Goal: Book appointment/travel/reservation

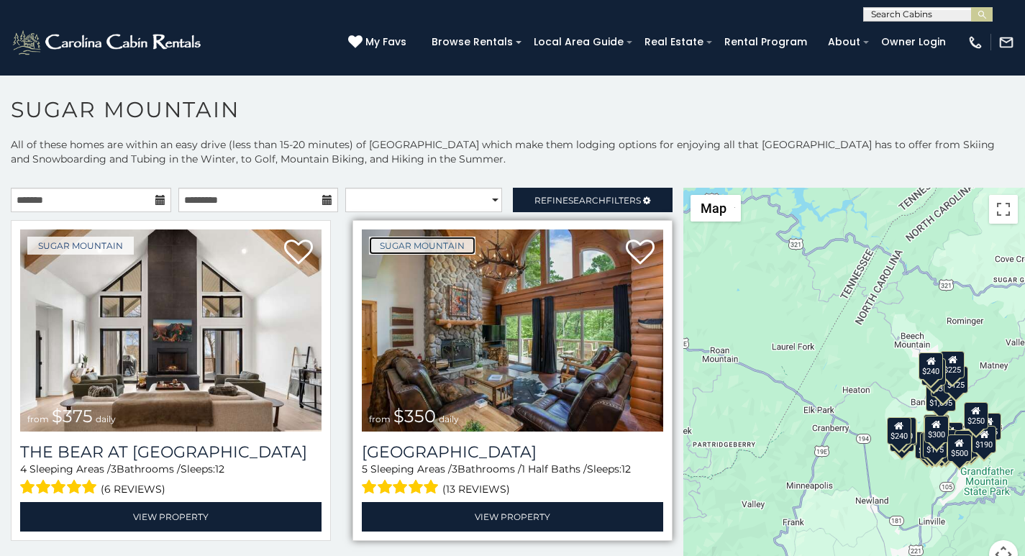
click at [385, 247] on link "Sugar Mountain" at bounding box center [422, 246] width 106 height 18
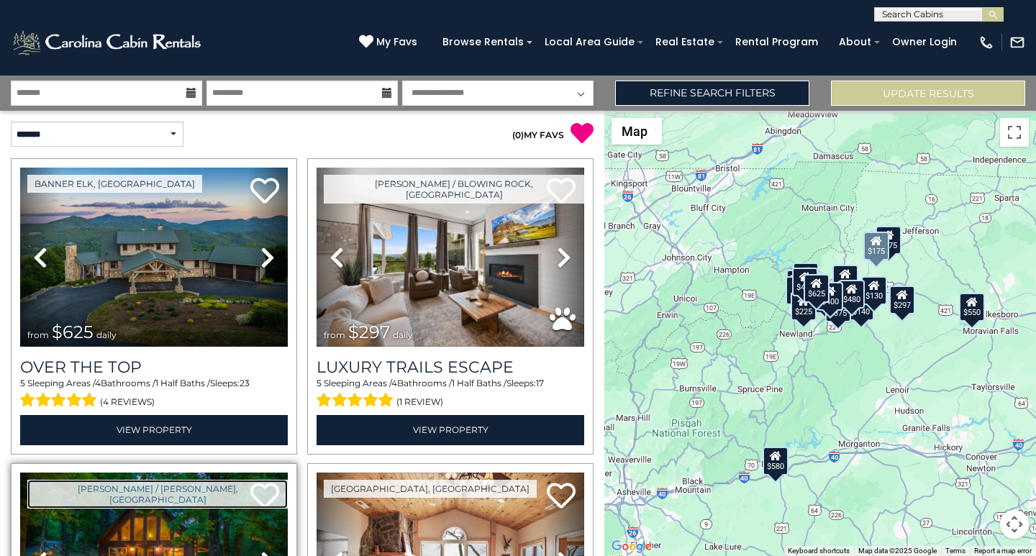
click at [46, 480] on link "[PERSON_NAME] / [PERSON_NAME], [GEOGRAPHIC_DATA]" at bounding box center [157, 494] width 260 height 29
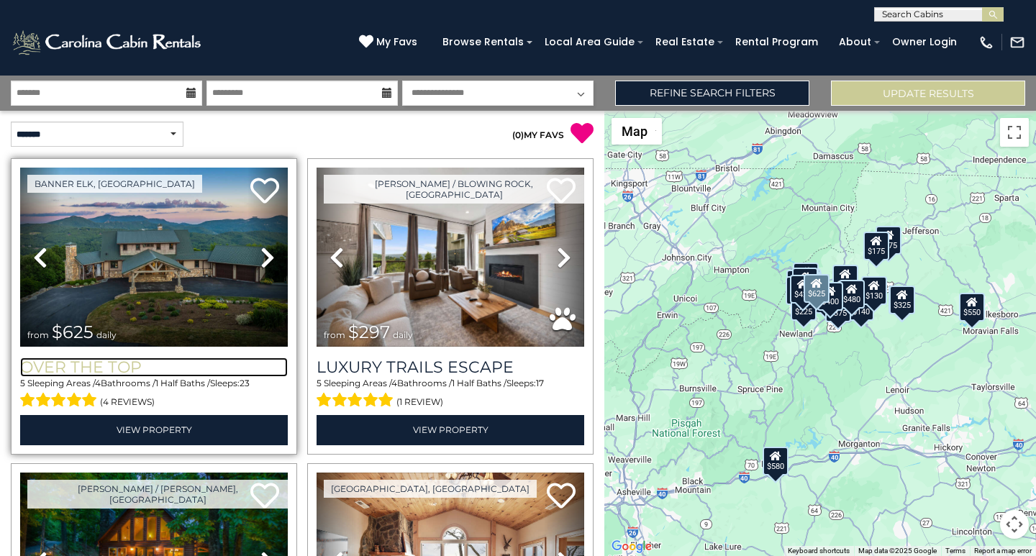
click at [20, 358] on h3 "Over The Top" at bounding box center [154, 367] width 268 height 19
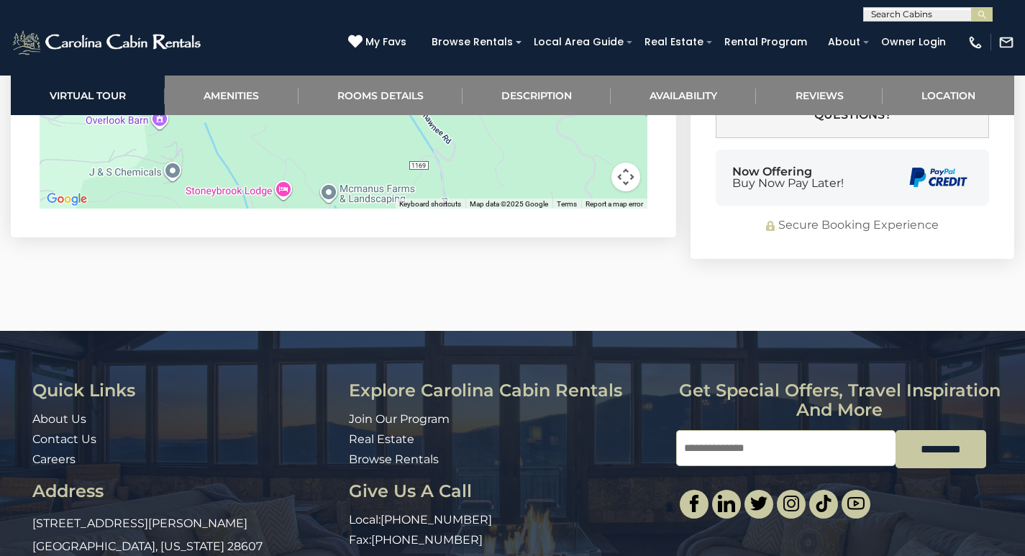
scroll to position [3478, 0]
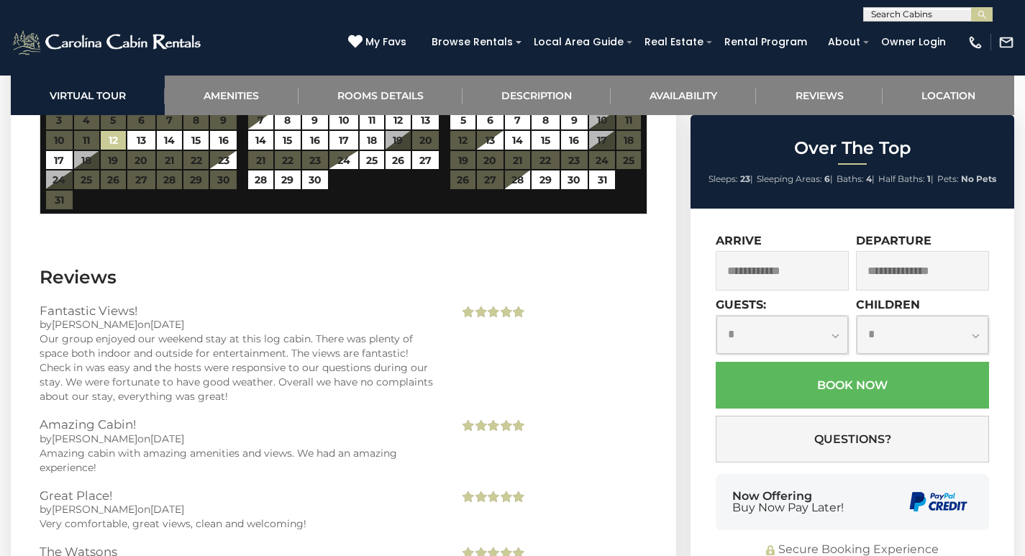
scroll to position [2690, 0]
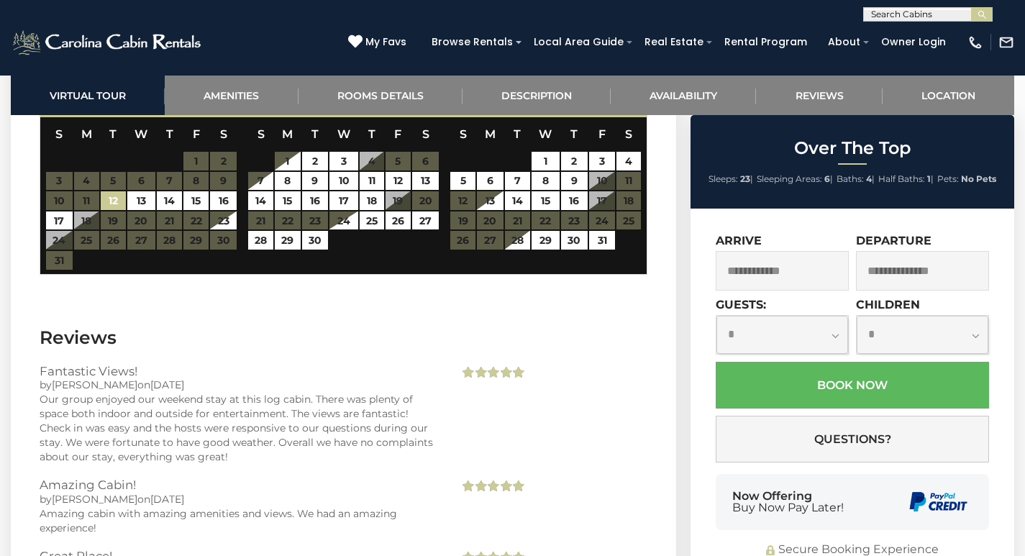
click at [730, 69] on div "(828) 295-6000 My Favs Browse Rentals Local Area Guide Activities & Attractions…" at bounding box center [512, 49] width 1025 height 54
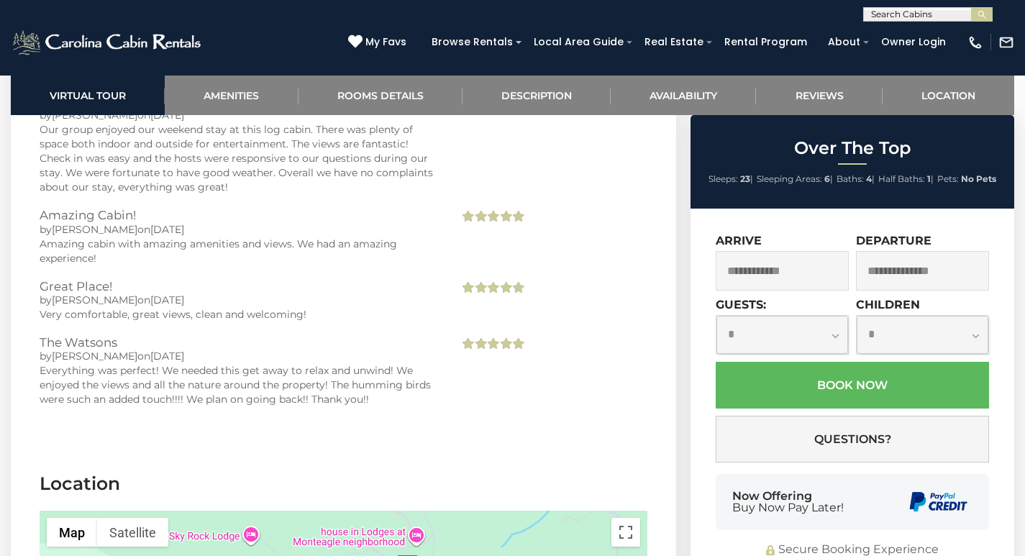
scroll to position [2945, 0]
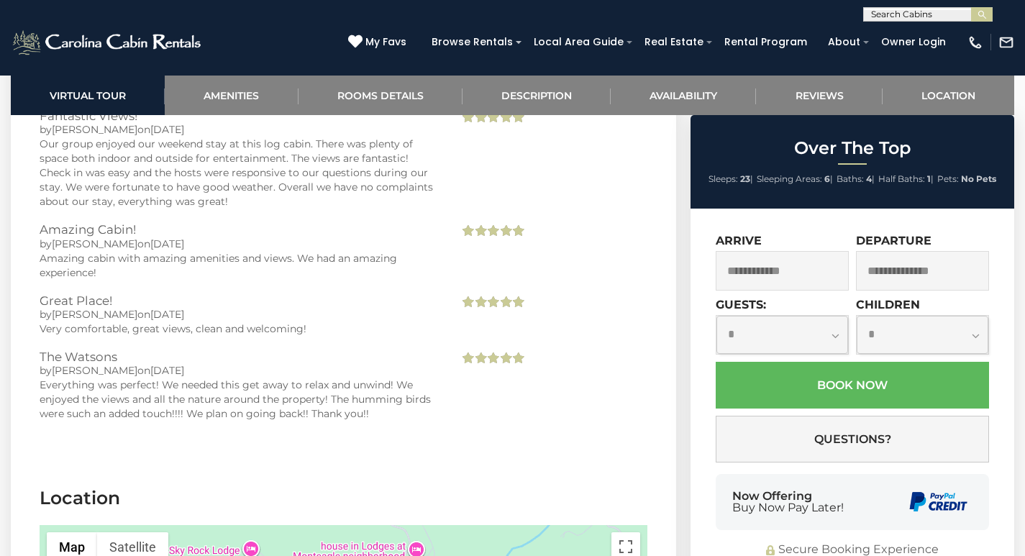
click at [869, 12] on input "text" at bounding box center [927, 17] width 126 height 14
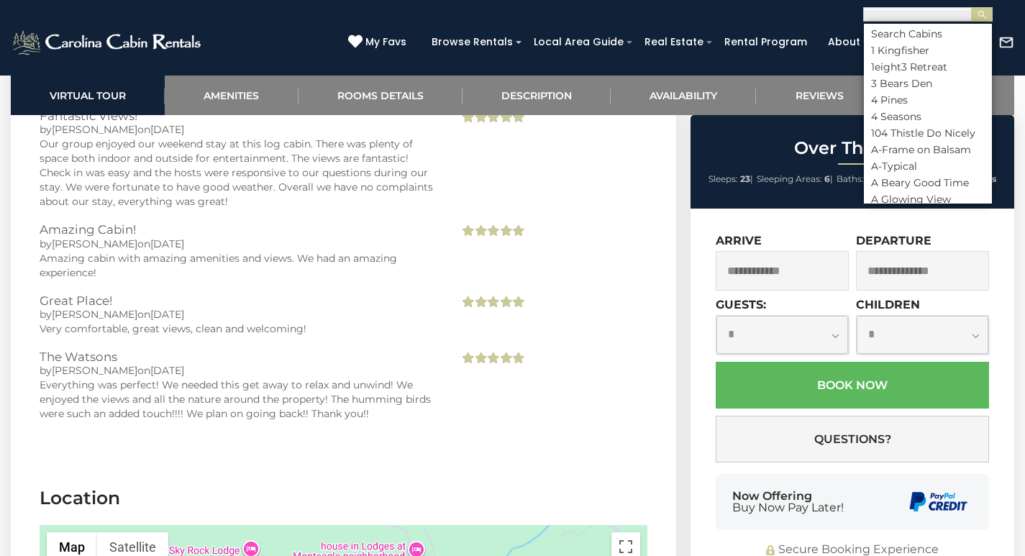
scroll to position [3432, 0]
